Goal: Task Accomplishment & Management: Use online tool/utility

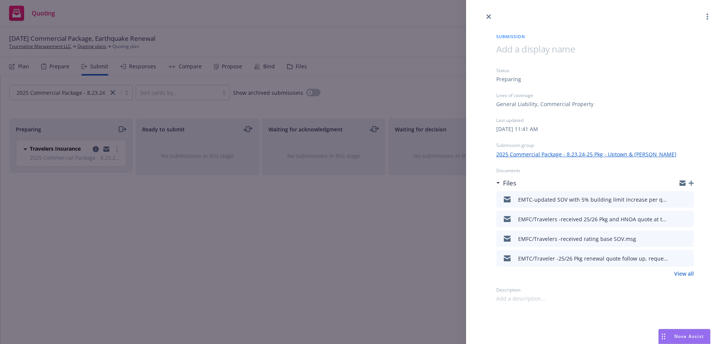
click at [487, 17] on icon "close" at bounding box center [489, 16] width 5 height 5
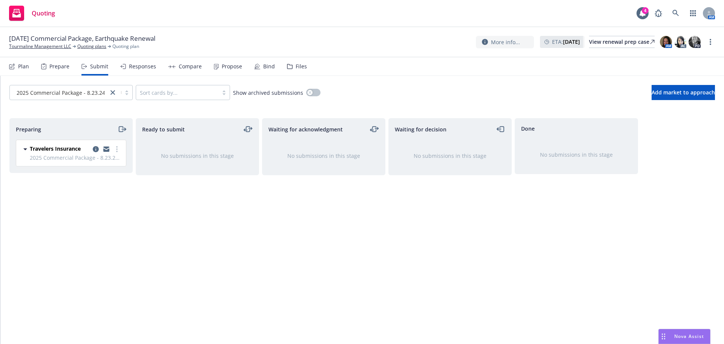
click at [682, 339] on span "Nova Assist" at bounding box center [690, 336] width 30 height 6
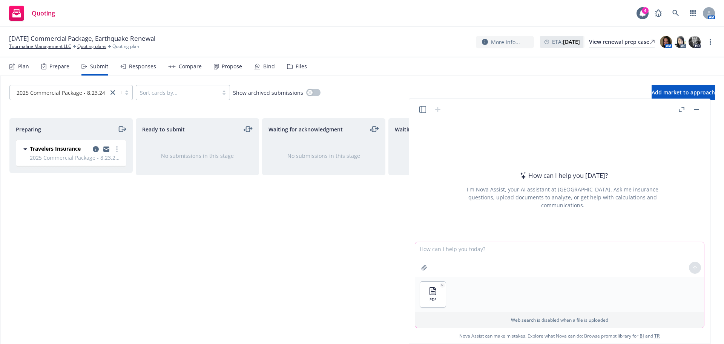
click at [448, 260] on textarea at bounding box center [559, 259] width 289 height 35
paste textarea "please sum up the total exposure and GL prem by class code and associated rate"
type textarea "please sum up the total exposure and GL prem by class code and associated rate"
click at [693, 269] on icon at bounding box center [695, 267] width 5 height 5
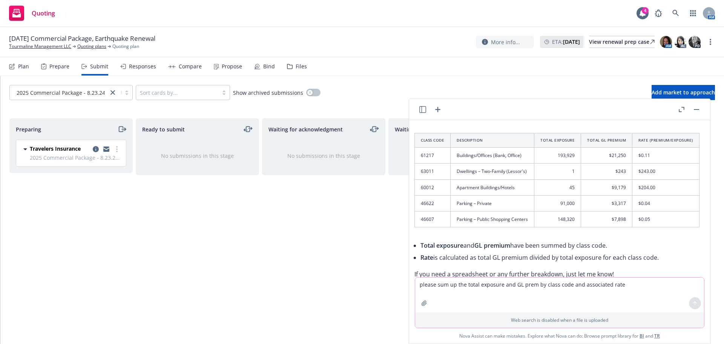
scroll to position [0, 24]
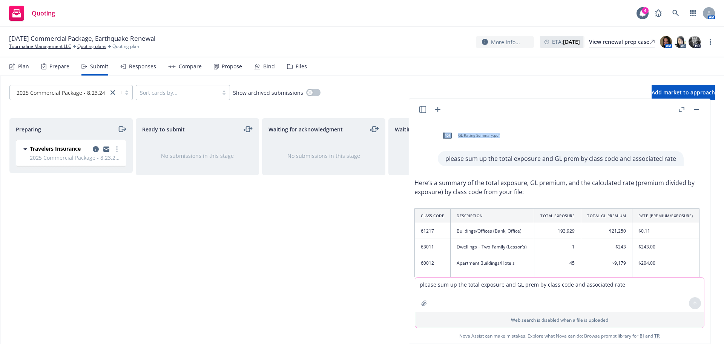
drag, startPoint x: 518, startPoint y: 109, endPoint x: 616, endPoint y: 121, distance: 99.2
click at [616, 121] on div "pdf GL Rating Summary.pdf please sum up the total exposure and GL prem by class…" at bounding box center [559, 221] width 301 height 244
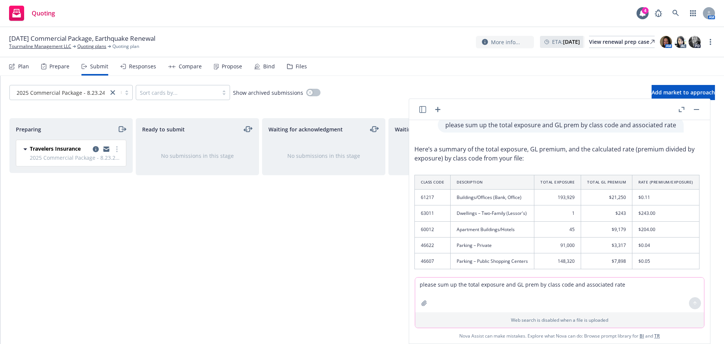
scroll to position [75, 24]
